Goal: Information Seeking & Learning: Learn about a topic

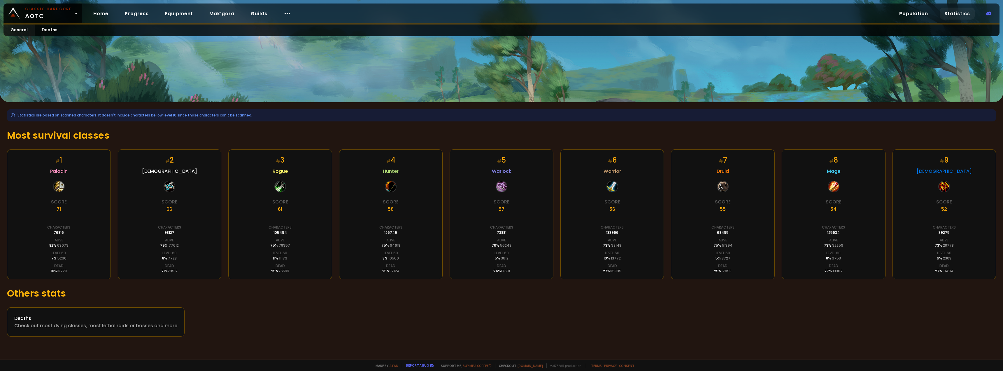
click at [80, 134] on h1 "Most survival classes" at bounding box center [501, 135] width 989 height 14
click at [66, 137] on h1 "Most survival classes" at bounding box center [501, 135] width 989 height 14
drag, startPoint x: 74, startPoint y: 135, endPoint x: 121, endPoint y: 134, distance: 46.7
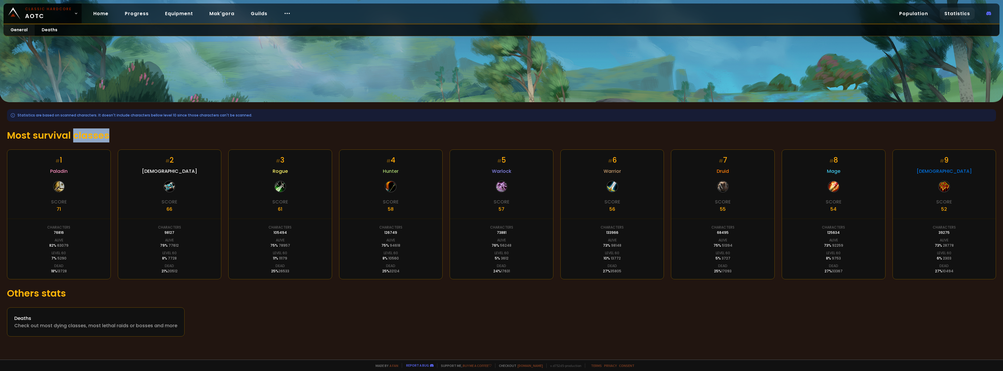
click at [120, 134] on h1 "Most survival classes" at bounding box center [501, 135] width 989 height 14
click at [121, 134] on h1 "Most survival classes" at bounding box center [501, 135] width 989 height 14
click at [57, 234] on div "76816" at bounding box center [59, 232] width 10 height 5
click at [51, 245] on div "82 % 63079" at bounding box center [58, 245] width 19 height 5
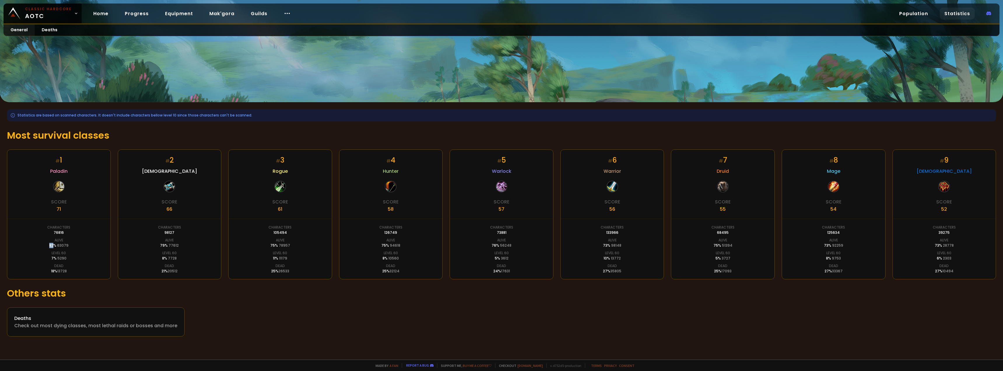
click at [51, 245] on div "82 % 63079" at bounding box center [58, 245] width 19 height 5
click at [53, 258] on div "7 % 5290" at bounding box center [58, 258] width 15 height 5
click at [85, 267] on div "# 1 Paladin Score 71 Characters 76816 Alive 82 % 63079 Level 60 7 % 5290 Dead 1…" at bounding box center [59, 214] width 104 height 130
click at [391, 247] on span "94618" at bounding box center [395, 245] width 11 height 5
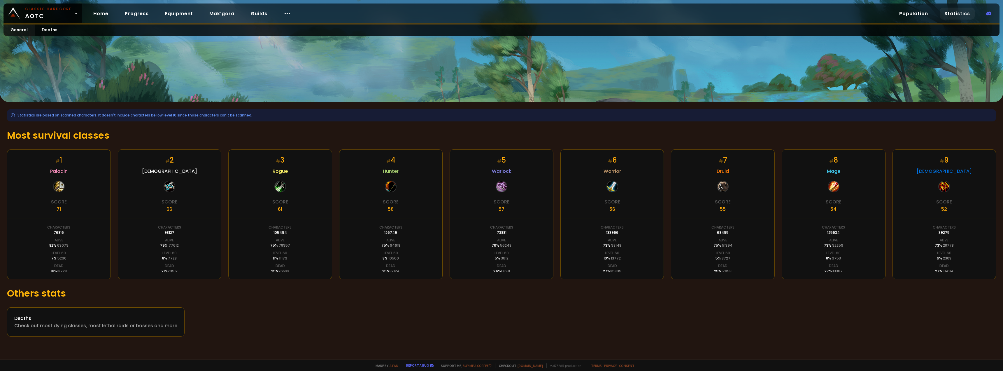
click at [277, 239] on div "Alive" at bounding box center [280, 239] width 9 height 5
click at [501, 256] on div "5 % 3612" at bounding box center [502, 258] width 14 height 5
click at [497, 270] on div "24 % 17631" at bounding box center [502, 270] width 17 height 5
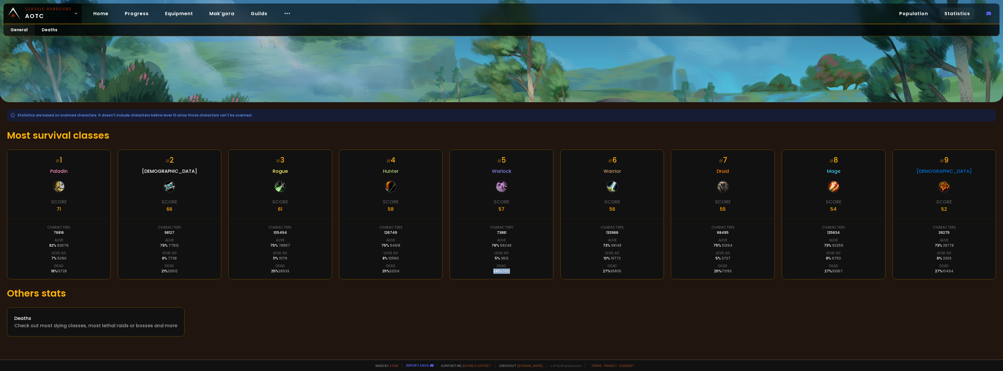
click at [491, 268] on div "# 5 Warlock Score 57 Characters 73881 Alive 76 % 56248 Level 60 5 % 3612 Dead 2…" at bounding box center [502, 214] width 104 height 130
click at [104, 325] on div "Check out most dying classes, most lethal raids or bosses and more" at bounding box center [95, 325] width 163 height 7
click at [502, 209] on div "57" at bounding box center [502, 208] width 6 height 7
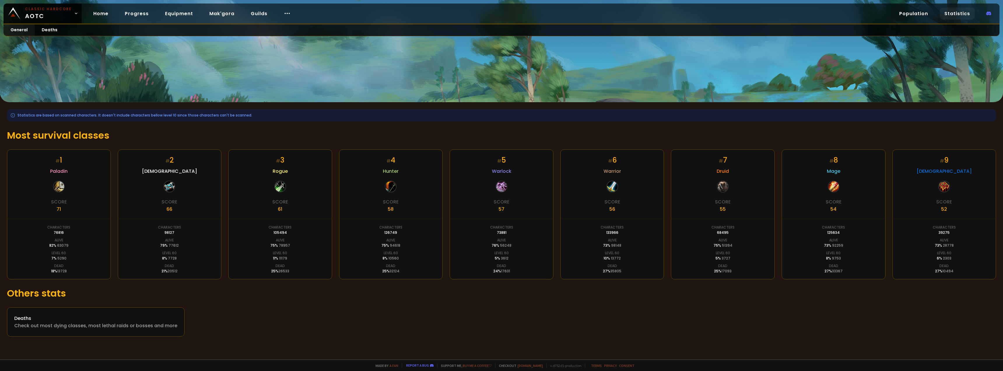
click at [501, 204] on div "Score" at bounding box center [502, 201] width 16 height 7
click at [146, 329] on div "Check out most dying classes, most lethal raids or bosses and more" at bounding box center [95, 325] width 163 height 7
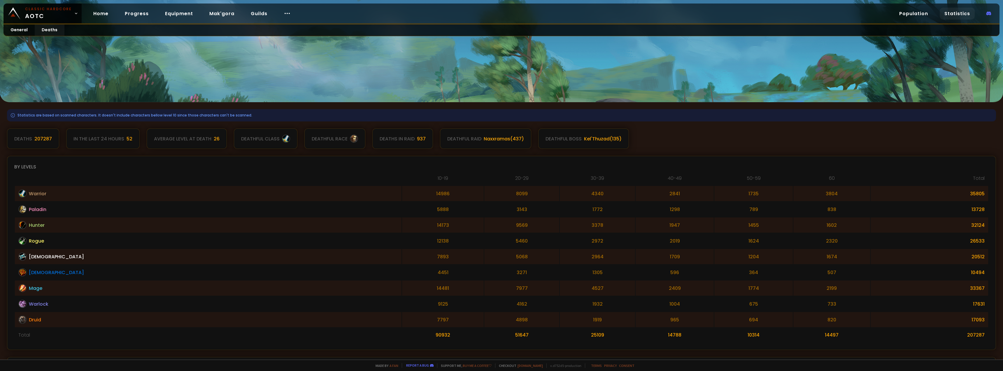
click at [402, 177] on th "10-19" at bounding box center [443, 179] width 82 height 11
drag, startPoint x: 282, startPoint y: 190, endPoint x: 273, endPoint y: 189, distance: 9.4
click at [402, 189] on td "14986" at bounding box center [443, 193] width 82 height 15
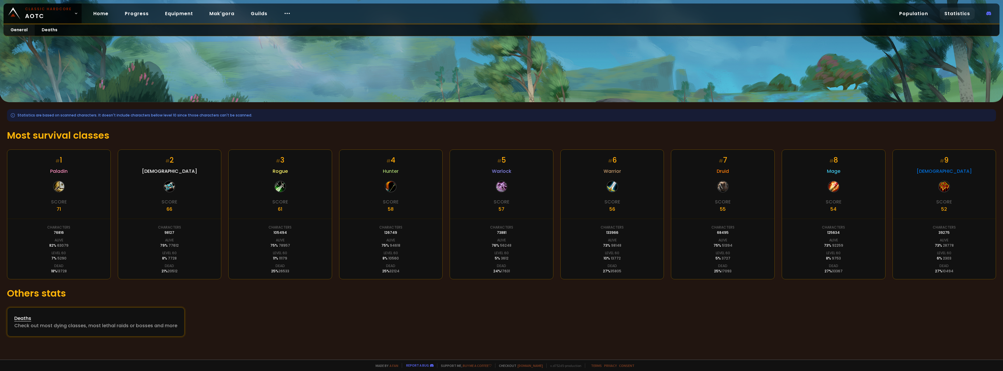
click at [109, 318] on div "Deaths" at bounding box center [95, 317] width 163 height 7
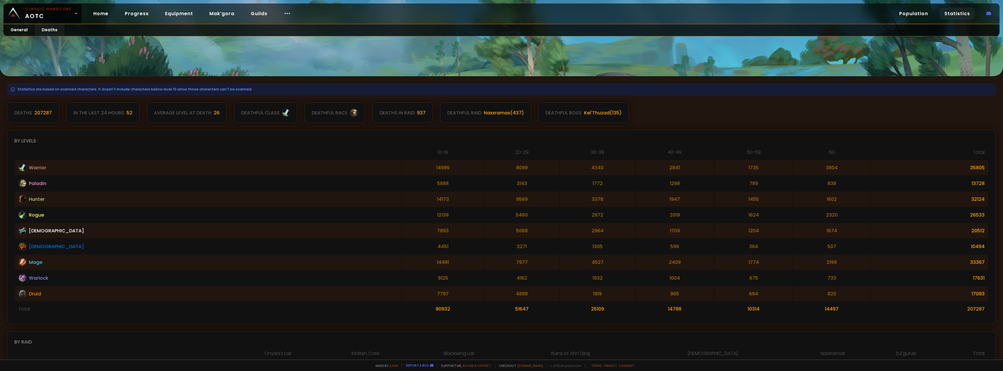
scroll to position [25, 0]
drag, startPoint x: 255, startPoint y: 175, endPoint x: 259, endPoint y: 172, distance: 5.6
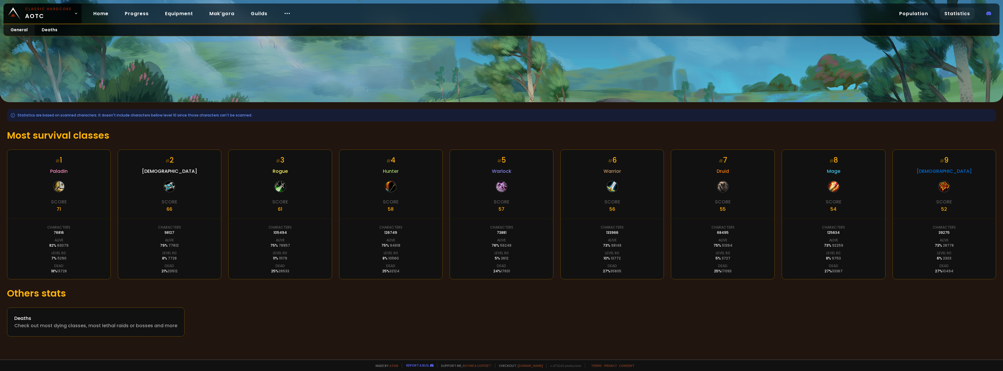
drag, startPoint x: 269, startPoint y: 151, endPoint x: 279, endPoint y: 149, distance: 9.4
drag, startPoint x: 285, startPoint y: 179, endPoint x: 279, endPoint y: 175, distance: 7.3
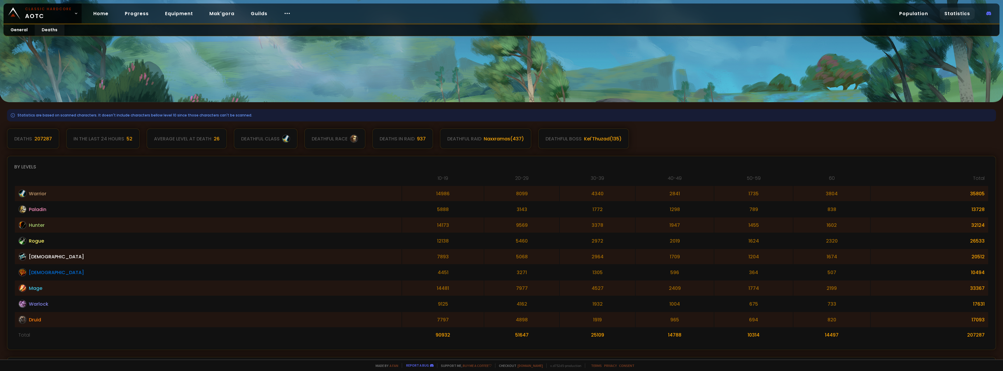
drag, startPoint x: 539, startPoint y: 239, endPoint x: 523, endPoint y: 225, distance: 21.1
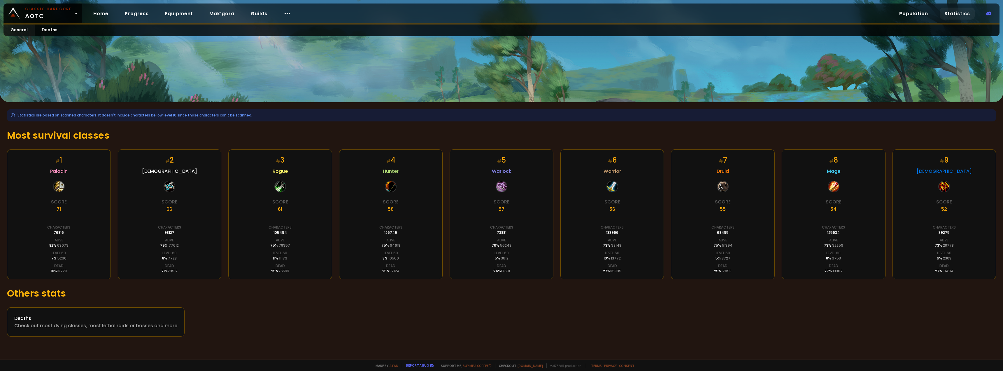
drag, startPoint x: 699, startPoint y: 259, endPoint x: 696, endPoint y: 266, distance: 7.2
drag, startPoint x: 677, startPoint y: 273, endPoint x: 637, endPoint y: 266, distance: 40.2
